Goal: Task Accomplishment & Management: Use online tool/utility

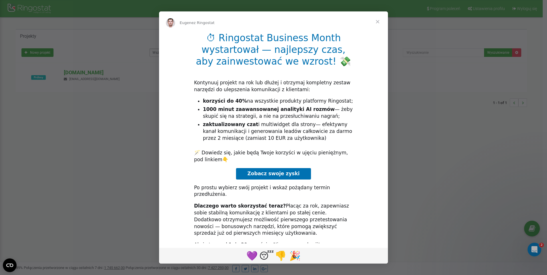
click at [376, 21] on span "Zamknij" at bounding box center [377, 21] width 21 height 21
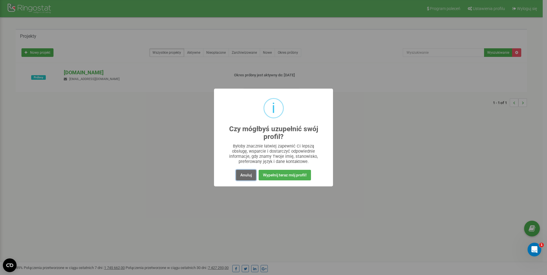
click at [242, 174] on button "Anuluj" at bounding box center [246, 175] width 20 height 11
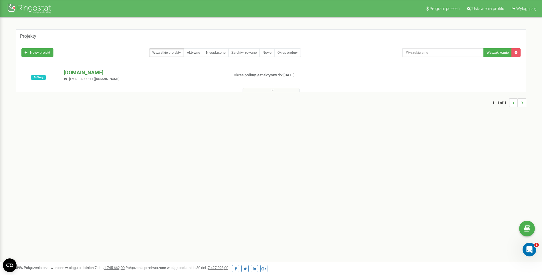
click at [80, 73] on p "[DOMAIN_NAME]" at bounding box center [144, 72] width 161 height 7
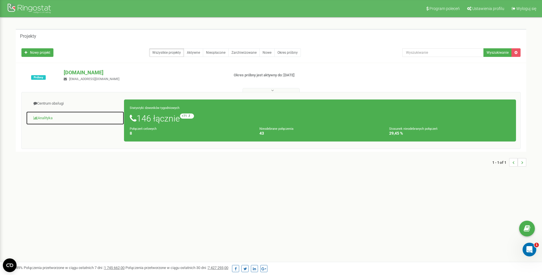
click at [51, 118] on link "Analityka" at bounding box center [75, 118] width 98 height 14
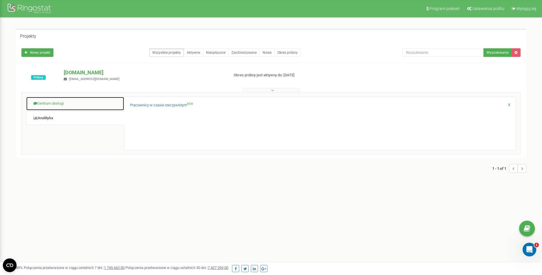
click at [55, 102] on link "Centrum obsługi" at bounding box center [75, 104] width 98 height 14
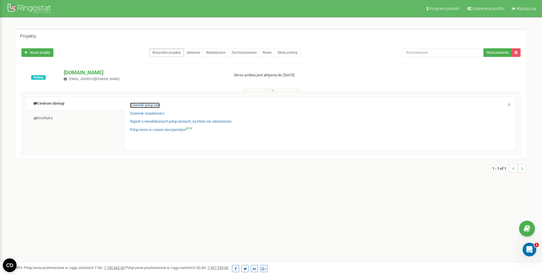
click at [152, 104] on link "Dziennik połączeń" at bounding box center [145, 105] width 30 height 5
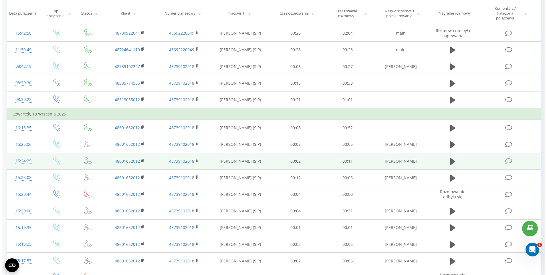
scroll to position [57, 0]
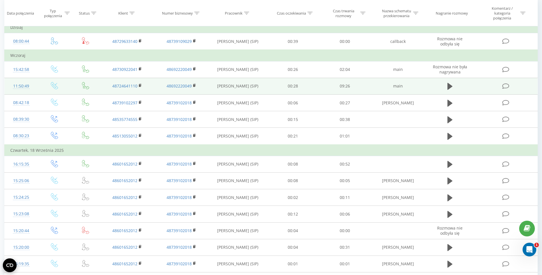
click at [507, 86] on icon at bounding box center [505, 86] width 7 height 6
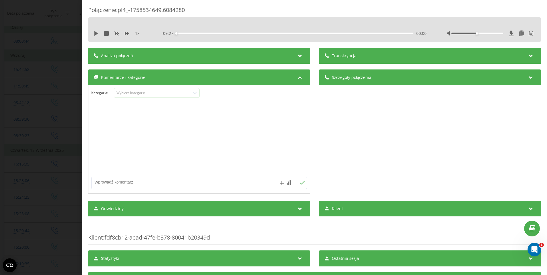
click at [288, 56] on div "Analiza połączeń" at bounding box center [199, 56] width 222 height 16
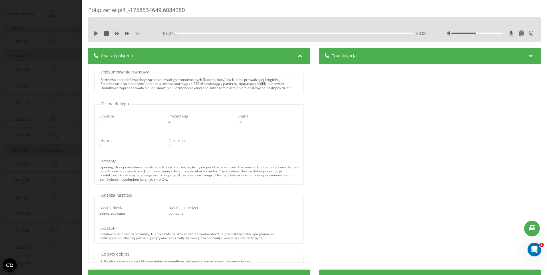
scroll to position [29, 0]
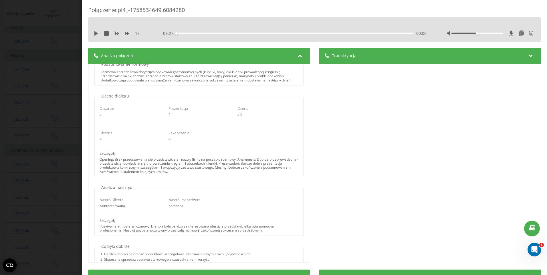
click at [263, 130] on div "Otwarcie 3 Prezentacja 4 Ocena 3.8 Historia 4 Zakończenie 4 Szczegóły Opening: …" at bounding box center [199, 138] width 208 height 78
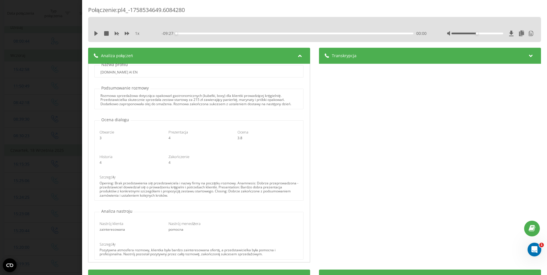
scroll to position [0, 0]
